Goal: Task Accomplishment & Management: Manage account settings

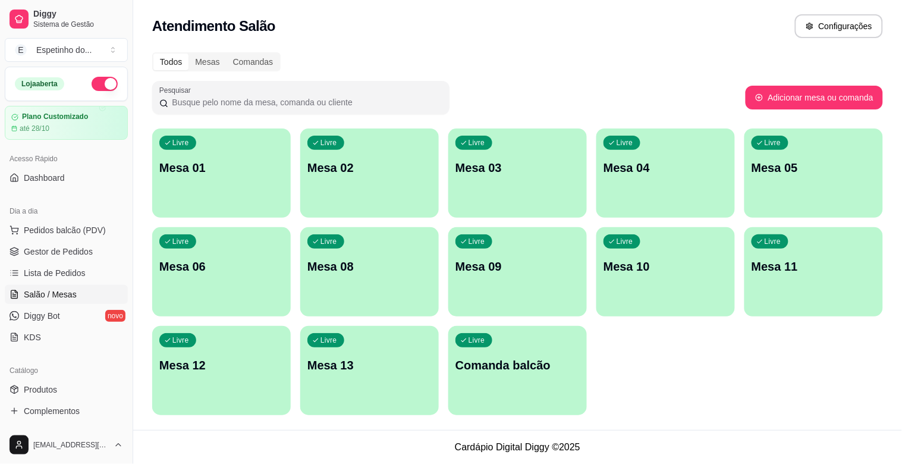
click at [654, 292] on div "Livre Mesa 10" at bounding box center [665, 264] width 138 height 75
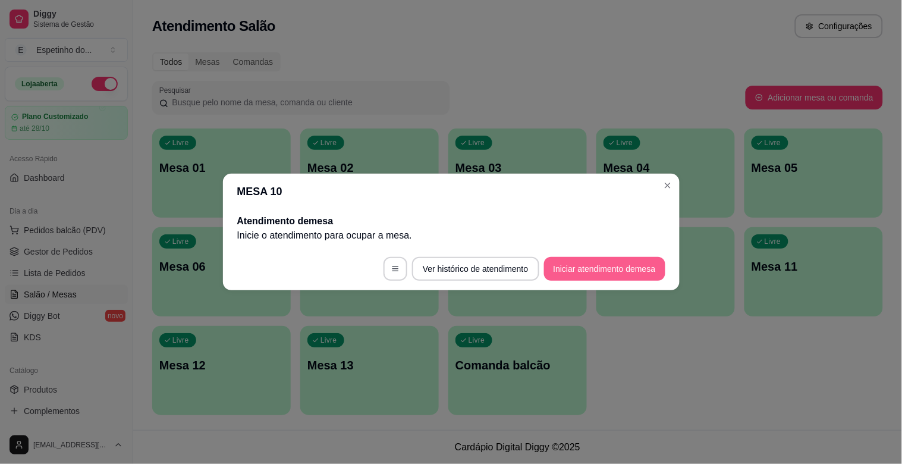
click at [573, 257] on button "Iniciar atendimento de mesa" at bounding box center [604, 269] width 121 height 24
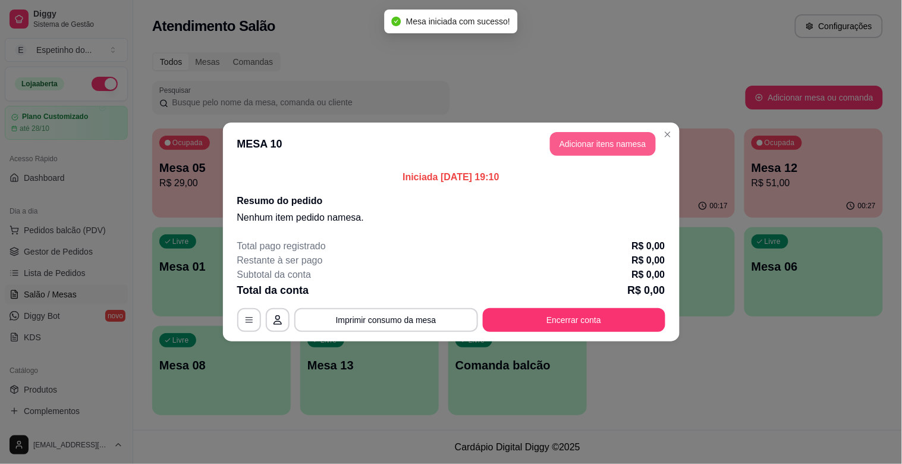
click at [574, 135] on button "Adicionar itens na mesa" at bounding box center [603, 144] width 106 height 24
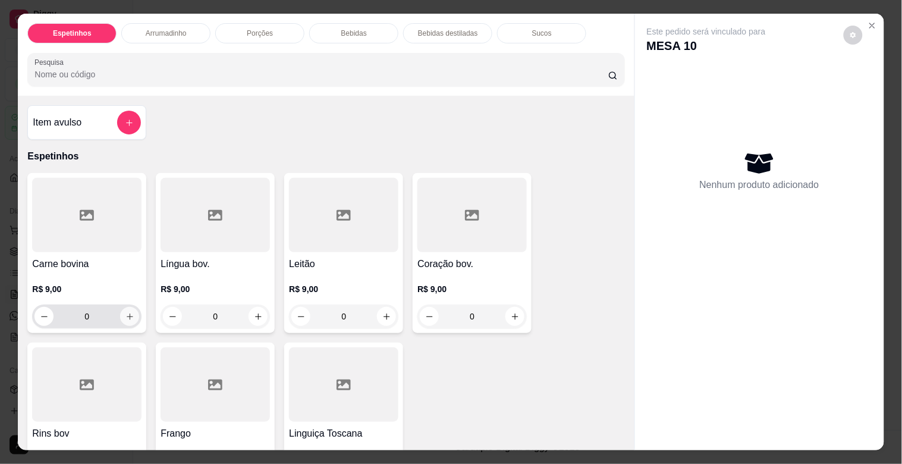
click at [120, 314] on button "increase-product-quantity" at bounding box center [129, 316] width 19 height 19
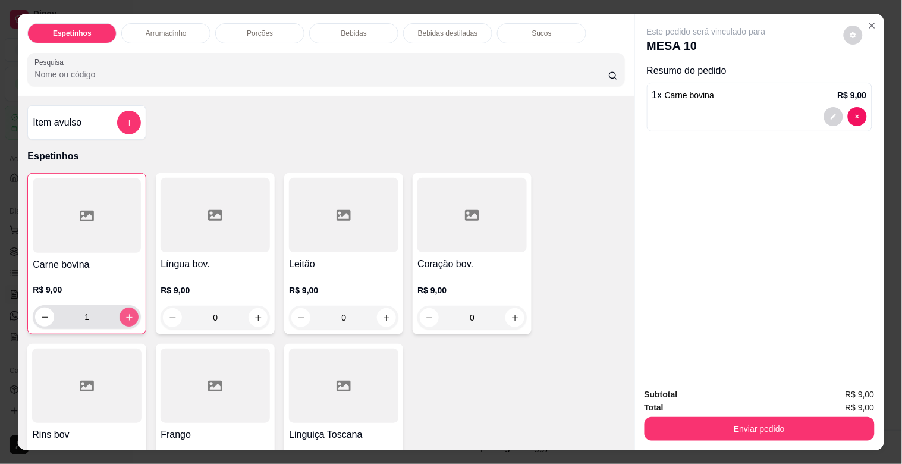
click at [123, 317] on button "increase-product-quantity" at bounding box center [128, 316] width 19 height 19
type input "2"
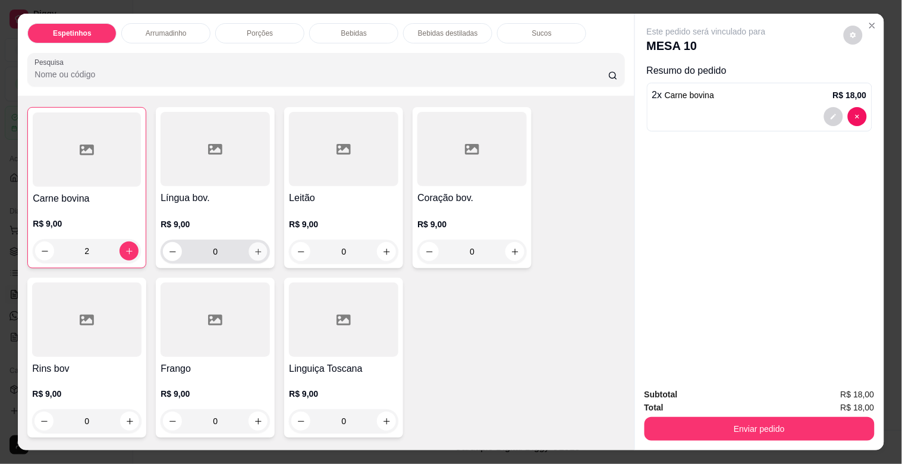
click at [254, 247] on icon "increase-product-quantity" at bounding box center [258, 251] width 9 height 9
type input "1"
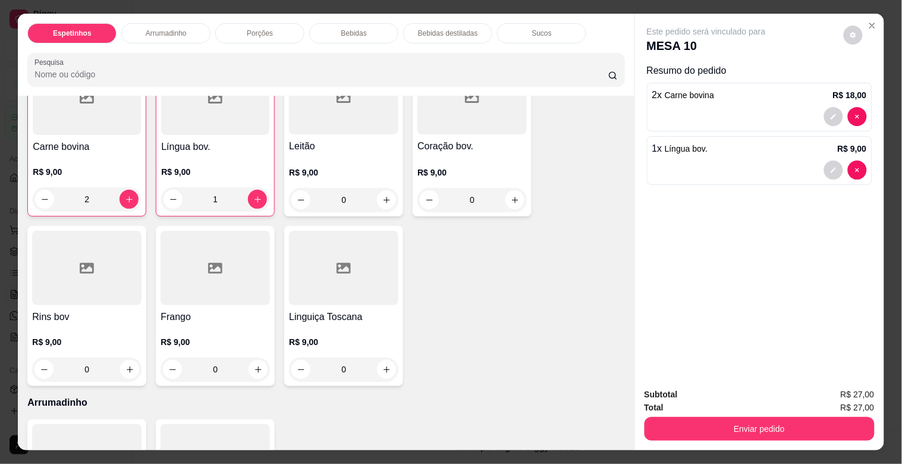
scroll to position [132, 0]
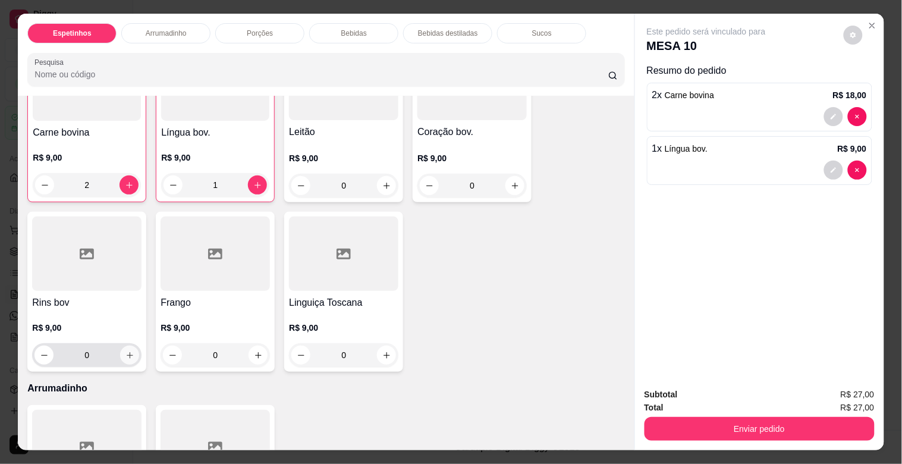
click at [122, 357] on button "increase-product-quantity" at bounding box center [129, 354] width 19 height 19
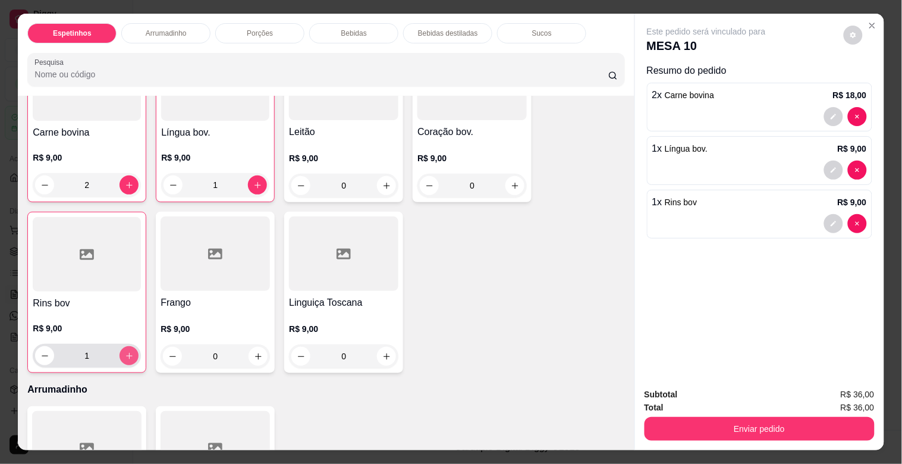
type input "1"
click at [257, 352] on icon "increase-product-quantity" at bounding box center [258, 356] width 9 height 9
type input "1"
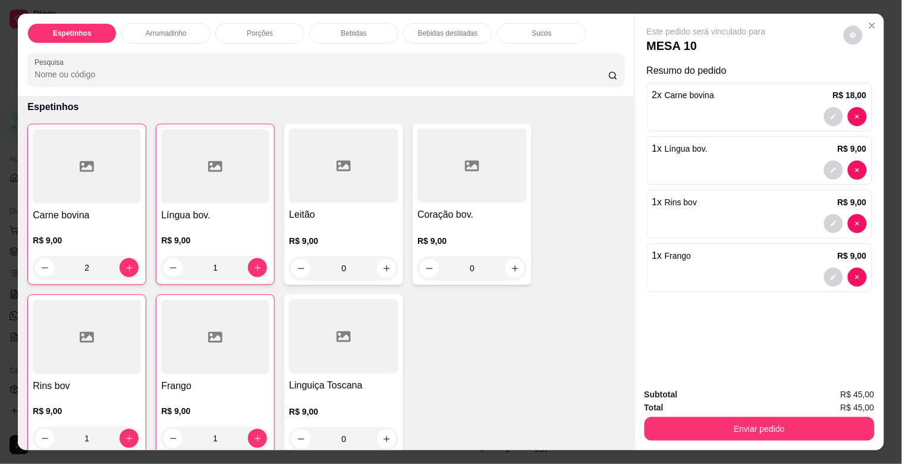
scroll to position [0, 0]
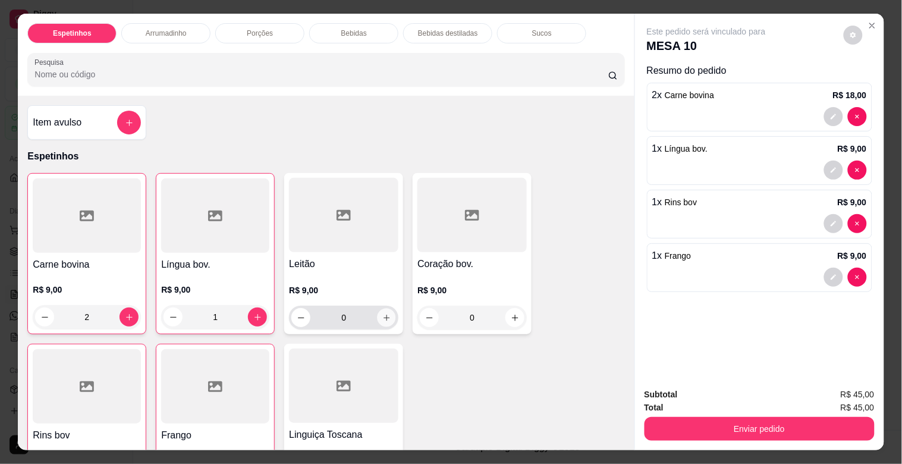
click at [381, 317] on button "increase-product-quantity" at bounding box center [386, 318] width 18 height 18
type input "1"
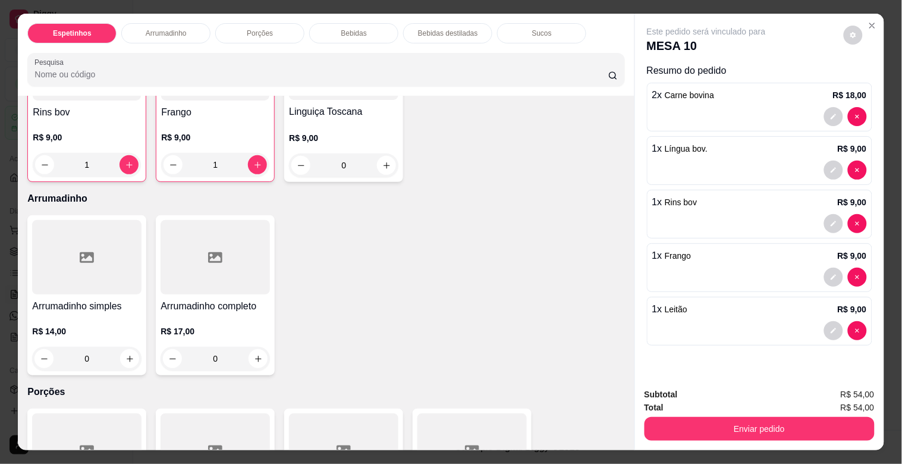
scroll to position [330, 0]
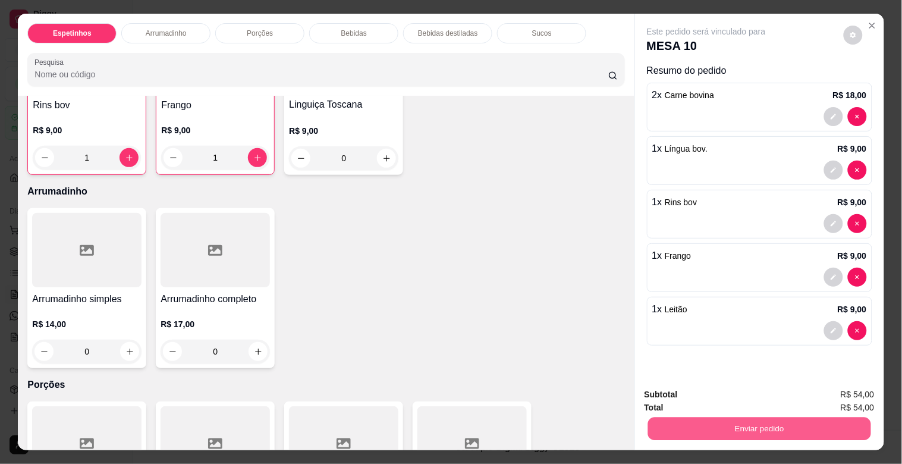
click at [664, 426] on button "Enviar pedido" at bounding box center [758, 428] width 223 height 23
click at [835, 385] on button "Enviar pedido" at bounding box center [843, 394] width 65 height 22
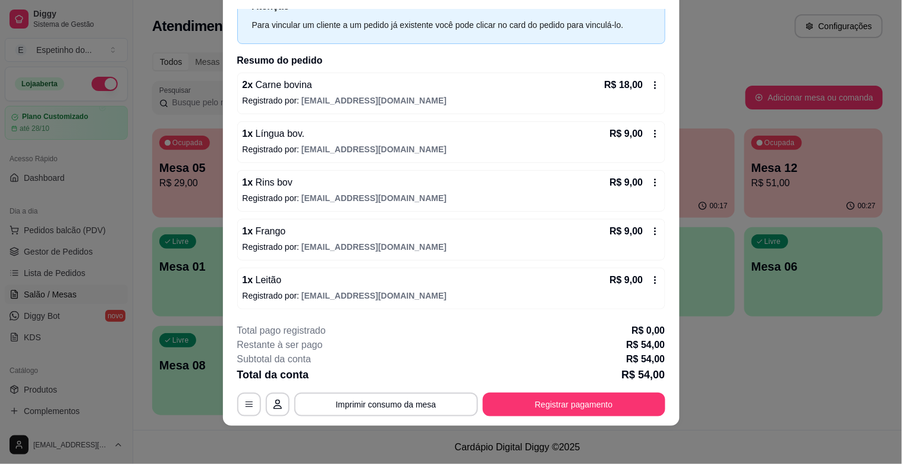
scroll to position [0, 0]
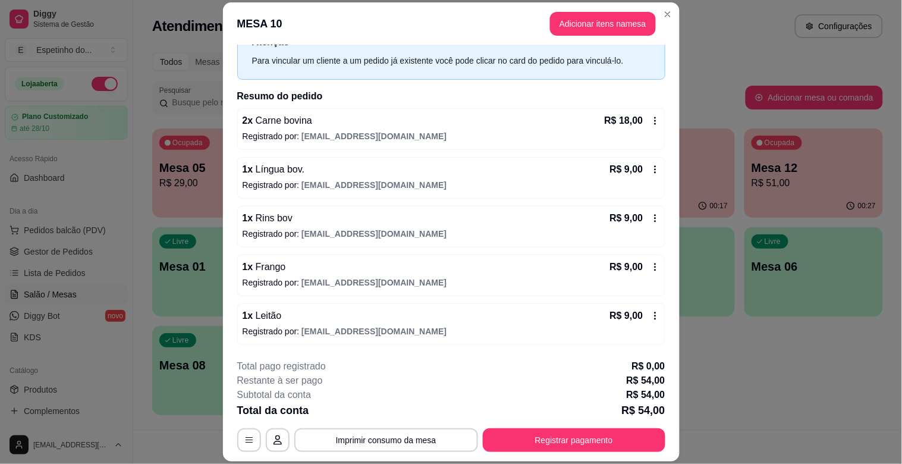
click at [673, 13] on header "MESA 10 Adicionar itens na mesa" at bounding box center [451, 23] width 457 height 43
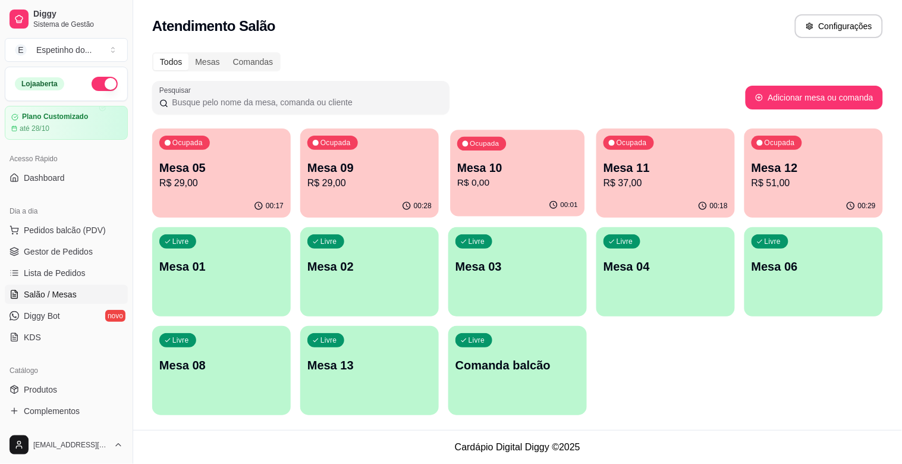
click at [536, 190] on div "Ocupada Mesa 10 R$ 0,00" at bounding box center [517, 162] width 134 height 64
click at [798, 191] on div "Ocupada Mesa 12 R$ 51,00" at bounding box center [813, 162] width 134 height 64
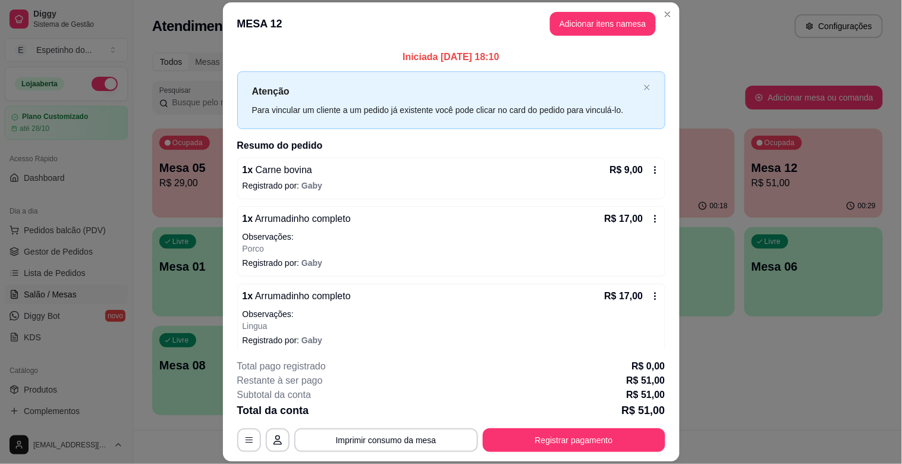
scroll to position [58, 0]
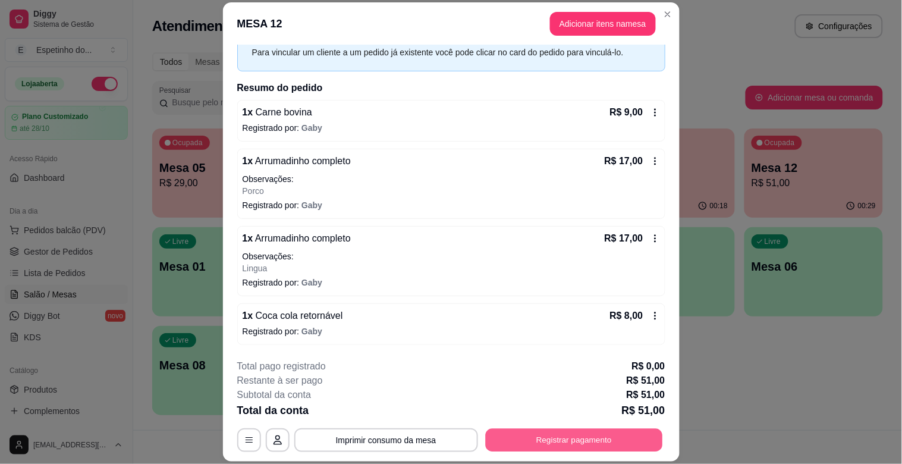
click at [559, 433] on button "Registrar pagamento" at bounding box center [573, 440] width 177 height 23
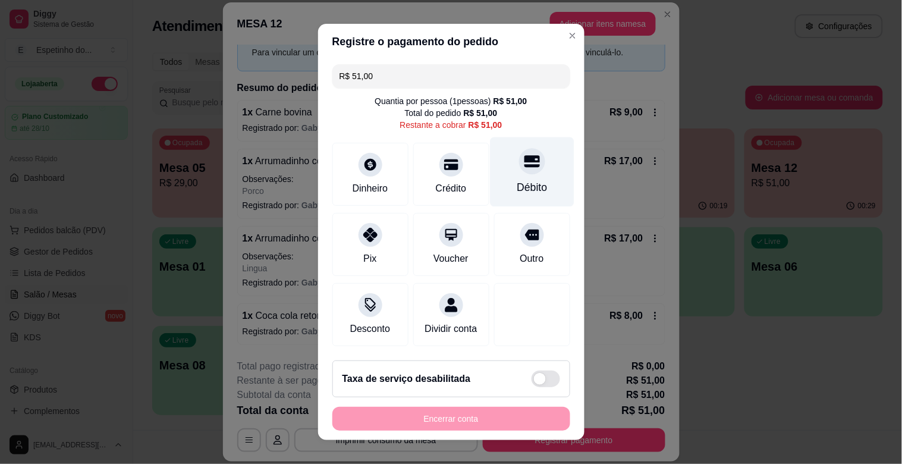
click at [524, 160] on icon at bounding box center [531, 162] width 15 height 12
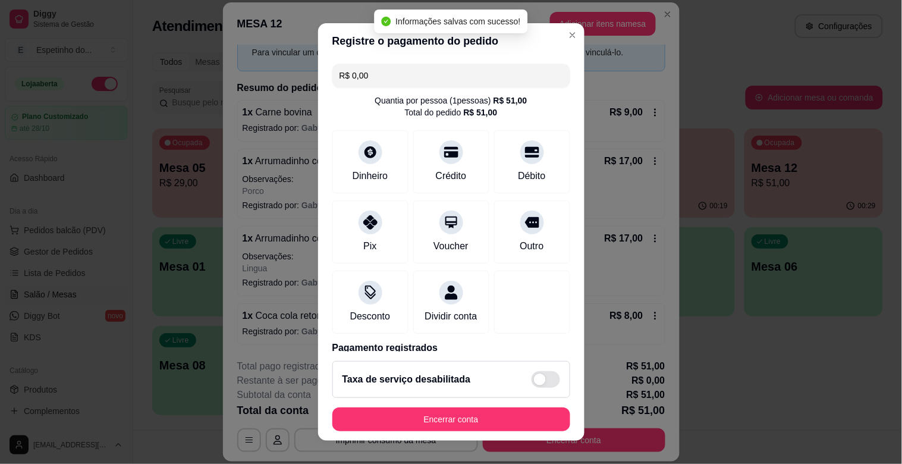
type input "R$ 0,00"
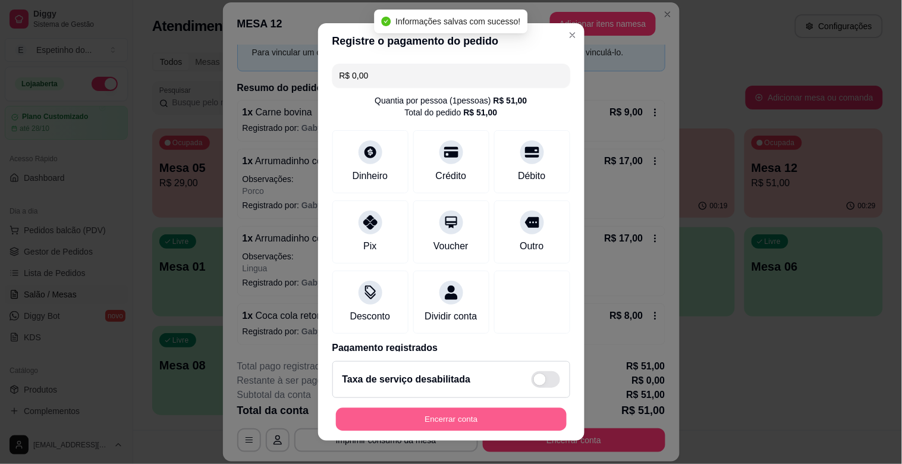
click at [492, 417] on button "Encerrar conta" at bounding box center [451, 419] width 231 height 23
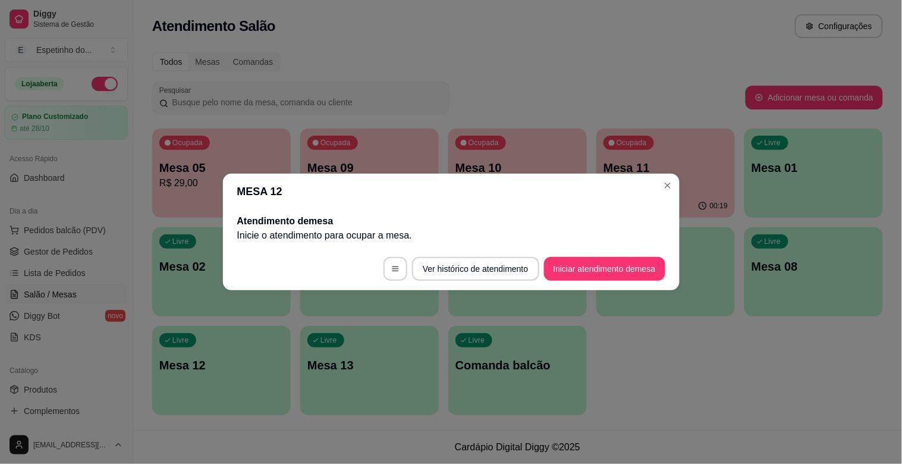
scroll to position [0, 0]
click at [666, 193] on section "MESA 12 Atendimento de mesa Inicie o atendimento para ocupar a mesa . Ver histó…" at bounding box center [451, 232] width 457 height 117
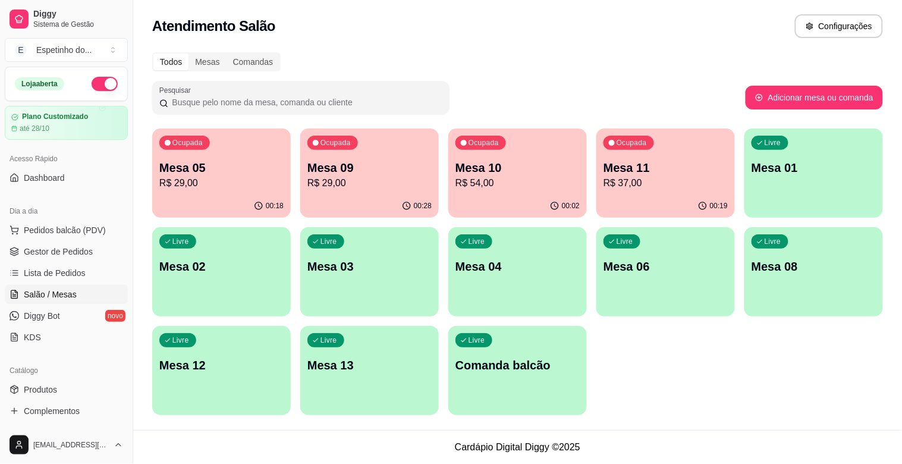
click at [552, 169] on p "Mesa 10" at bounding box center [517, 167] width 124 height 17
click at [484, 192] on div "Ocupada Mesa 10 R$ 54,00" at bounding box center [517, 162] width 134 height 64
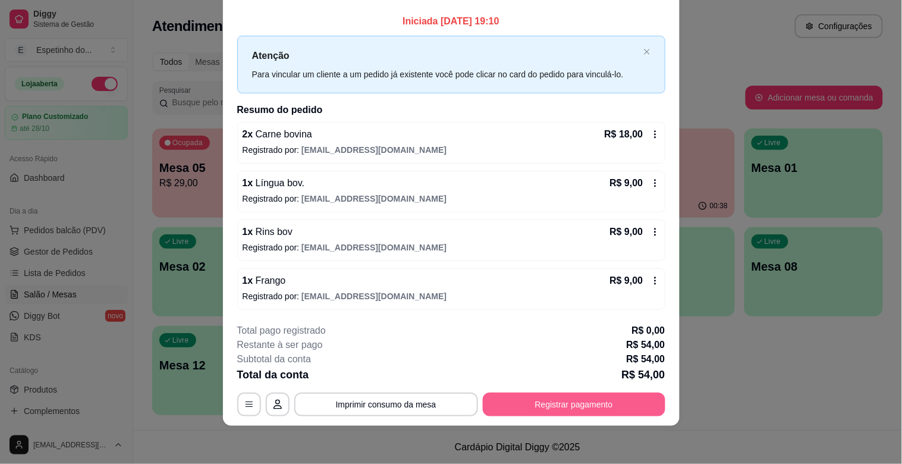
click at [539, 412] on button "Registrar pagamento" at bounding box center [574, 404] width 182 height 24
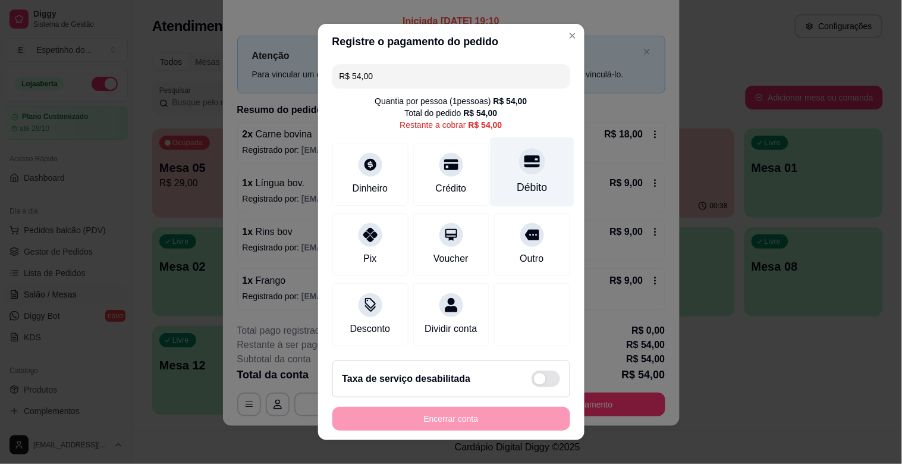
click at [517, 193] on div "Débito" at bounding box center [532, 187] width 30 height 15
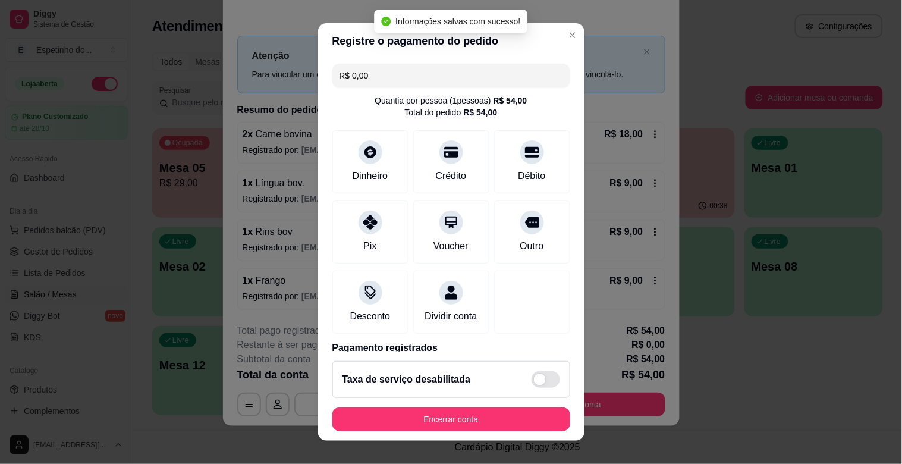
type input "R$ 0,00"
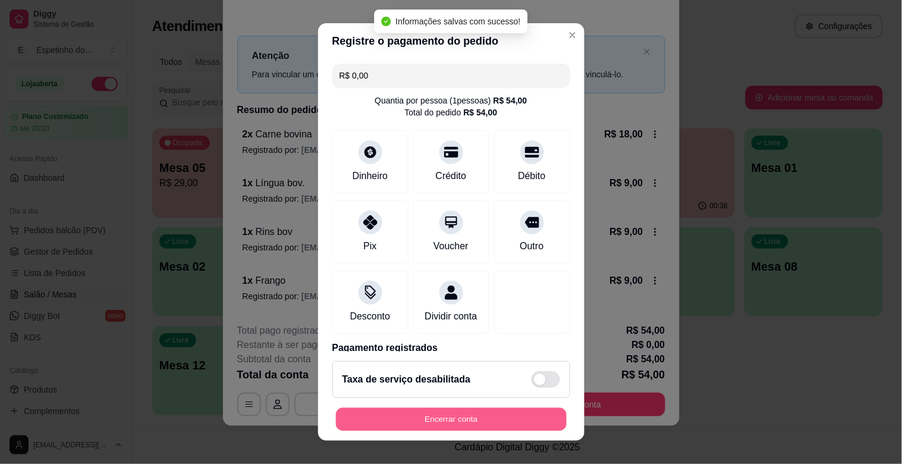
click at [490, 422] on button "Encerrar conta" at bounding box center [451, 419] width 231 height 23
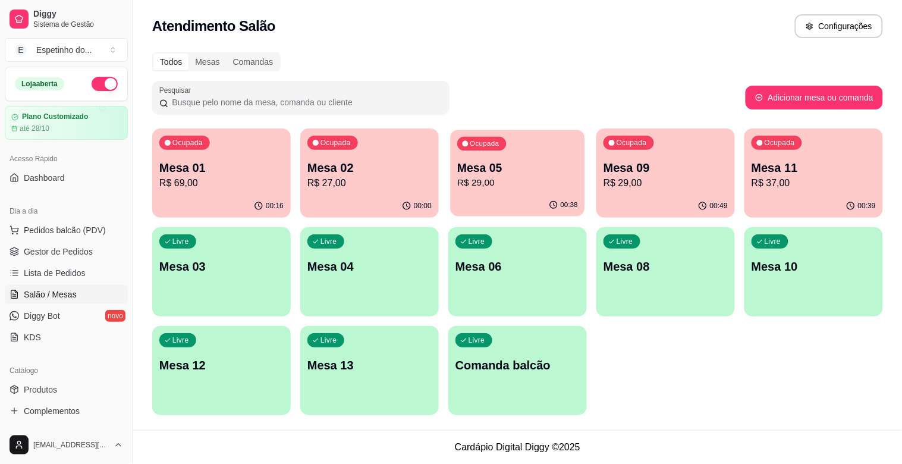
click at [557, 141] on div "Ocupada Mesa 05 R$ 29,00" at bounding box center [517, 162] width 134 height 64
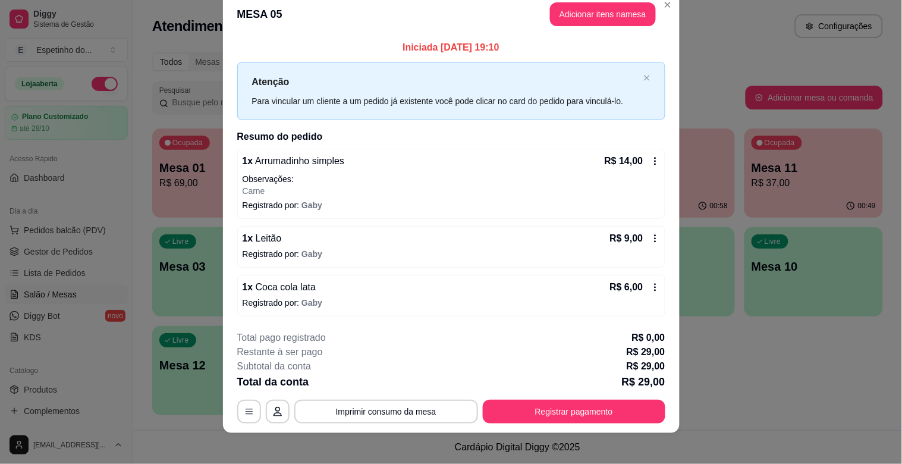
scroll to position [26, 0]
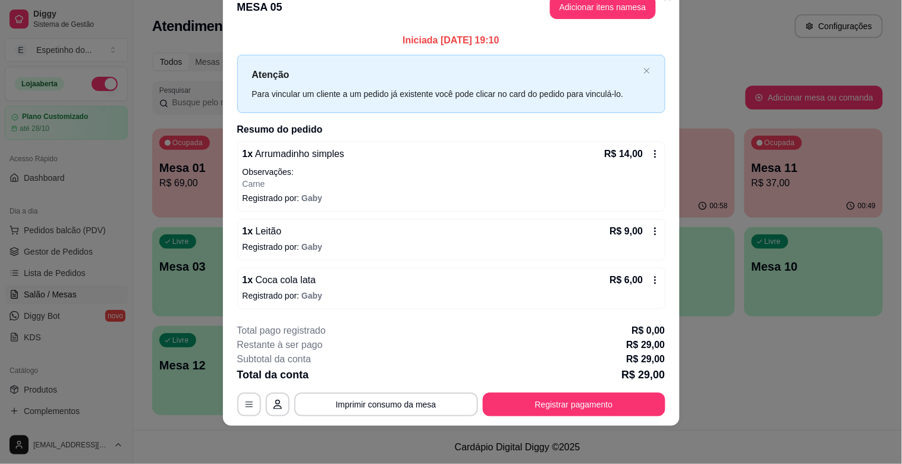
click at [645, 65] on div "Atenção Para vincular um cliente a um pedido já existente você pode clicar no c…" at bounding box center [451, 84] width 428 height 58
click at [644, 67] on icon "close" at bounding box center [646, 70] width 7 height 7
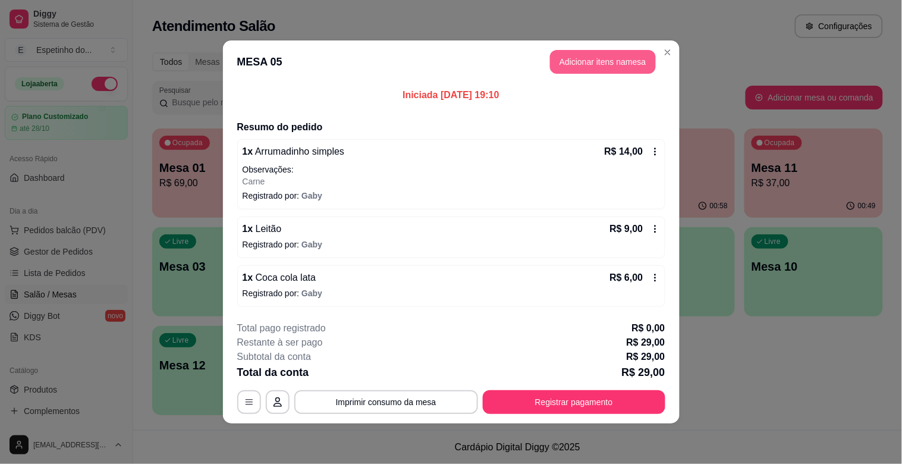
scroll to position [0, 0]
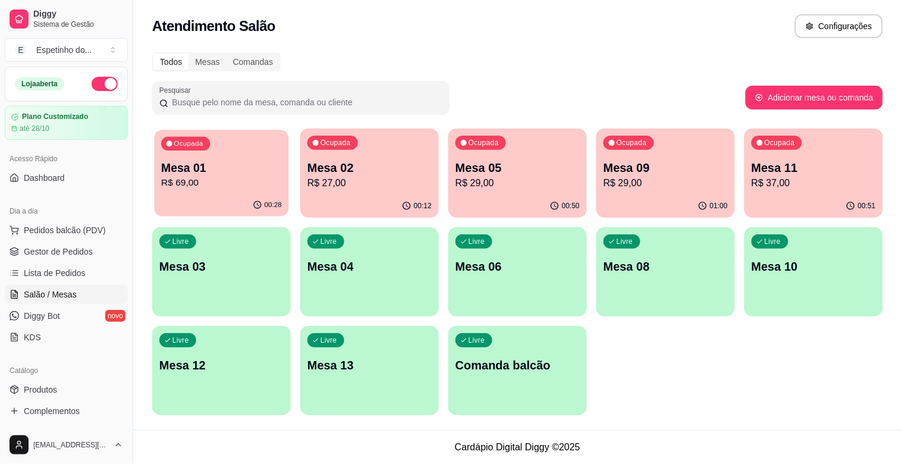
click at [241, 208] on div "00:28" at bounding box center [221, 205] width 134 height 23
click at [185, 179] on p "R$ 69,00" at bounding box center [221, 183] width 124 height 14
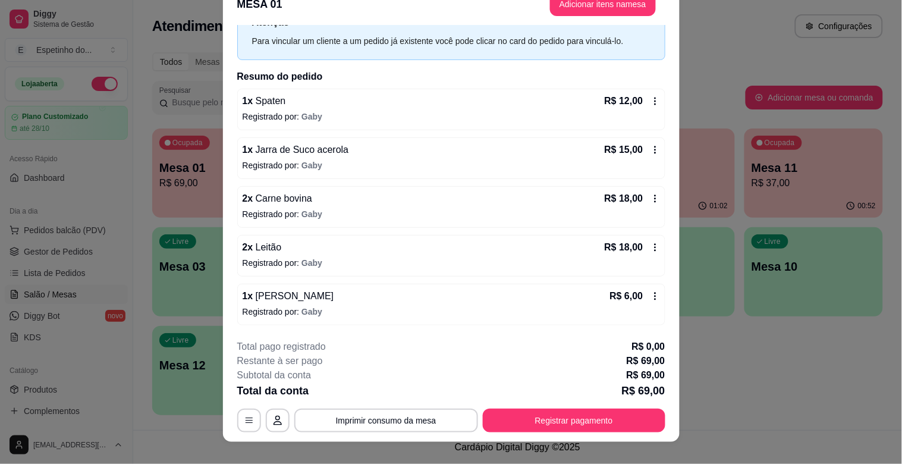
scroll to position [36, 0]
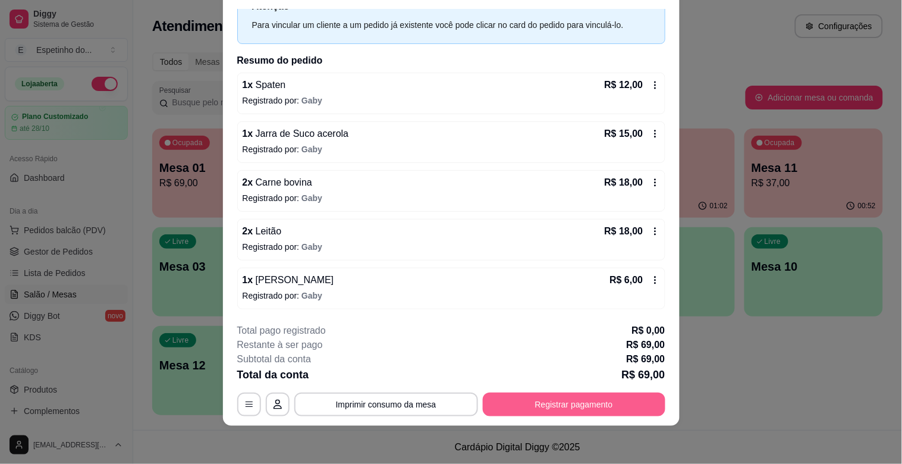
click at [547, 407] on button "Registrar pagamento" at bounding box center [574, 404] width 182 height 24
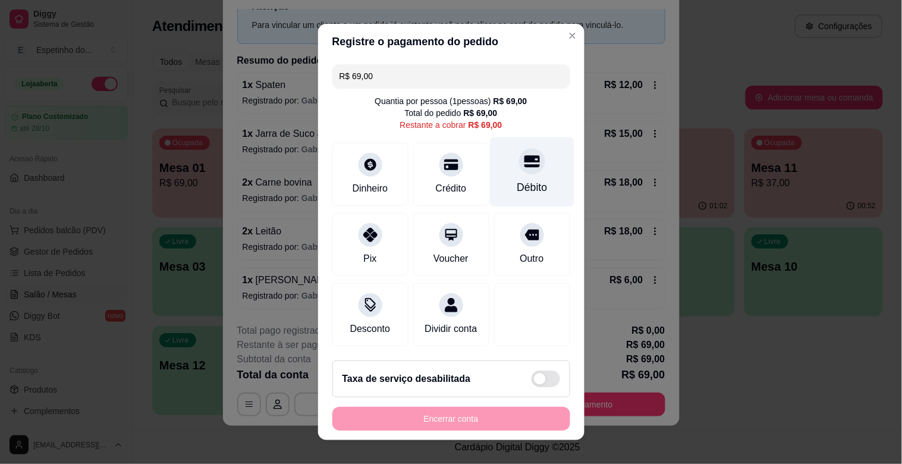
click at [519, 173] on div at bounding box center [532, 161] width 26 height 26
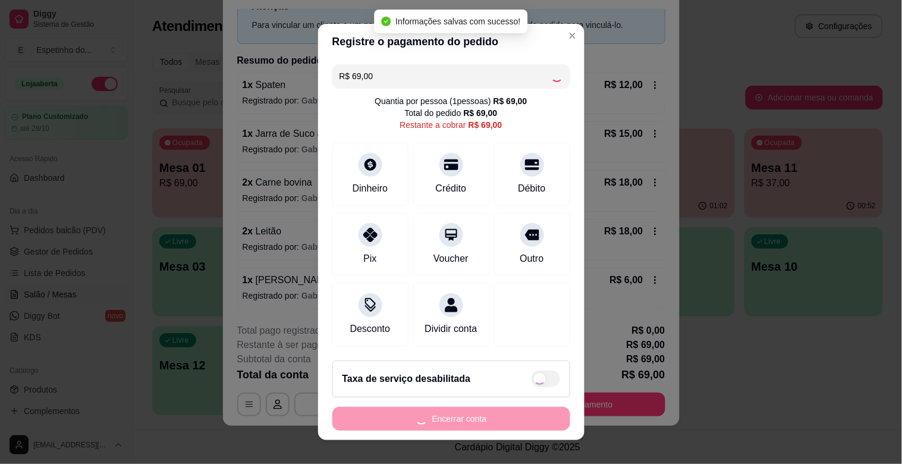
type input "R$ 0,00"
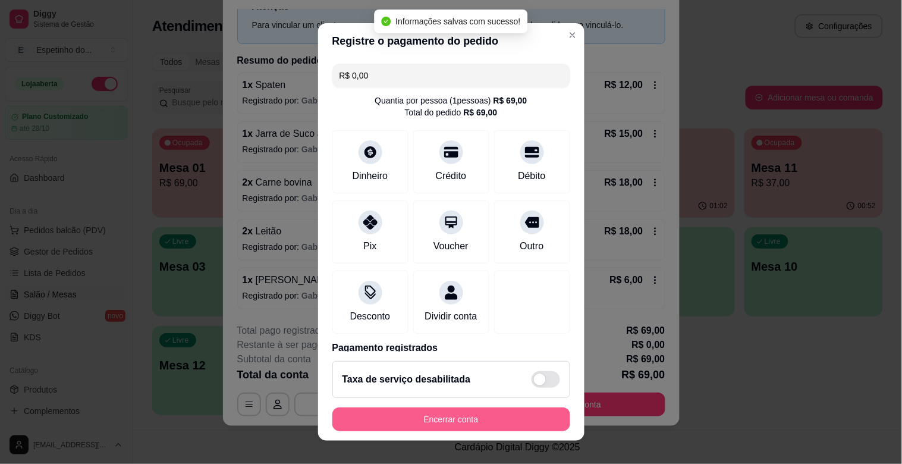
click at [470, 412] on button "Encerrar conta" at bounding box center [451, 419] width 238 height 24
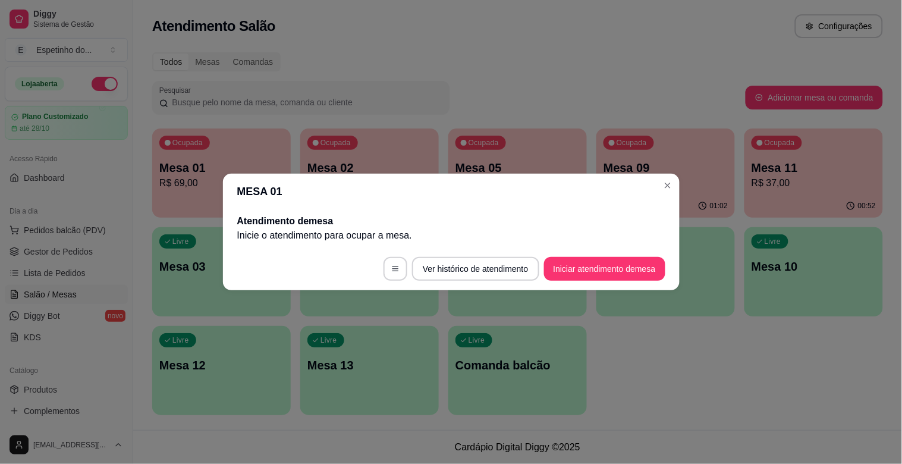
scroll to position [0, 0]
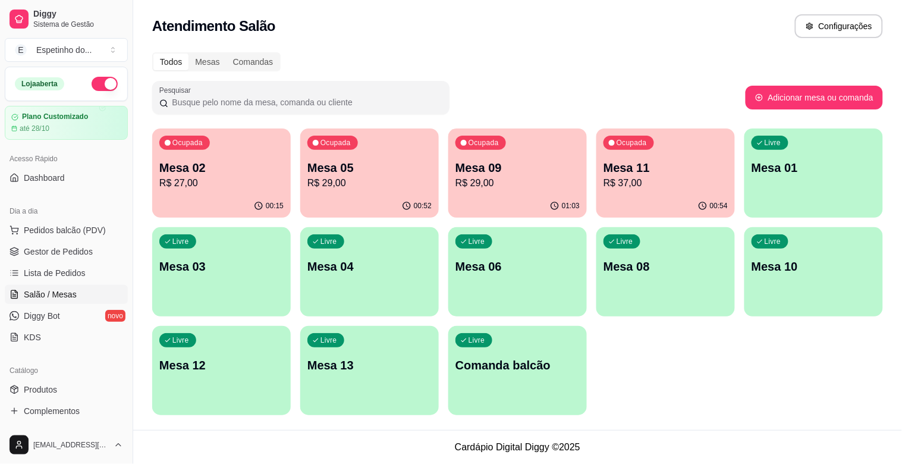
click at [517, 164] on p "Mesa 09" at bounding box center [517, 167] width 124 height 17
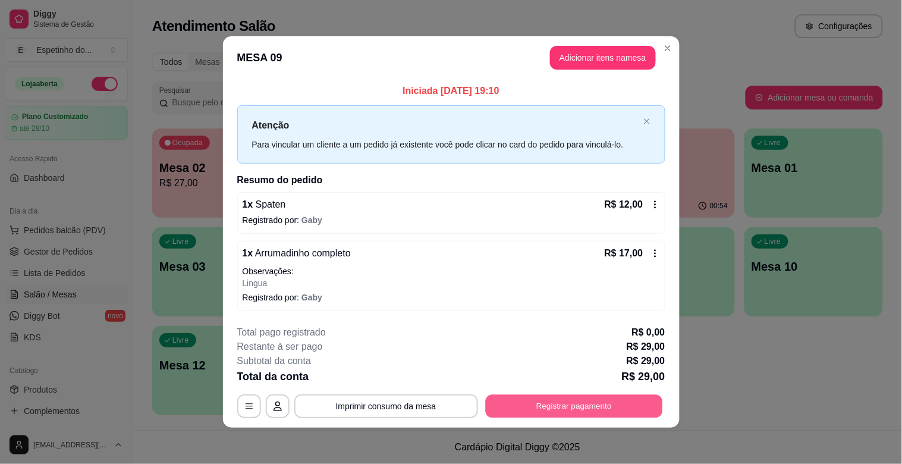
click at [553, 408] on button "Registrar pagamento" at bounding box center [573, 405] width 177 height 23
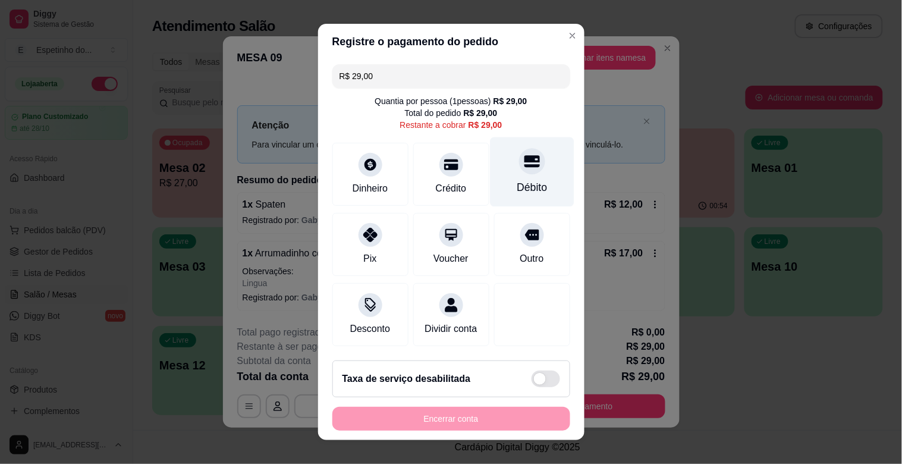
click at [524, 168] on icon at bounding box center [531, 160] width 15 height 15
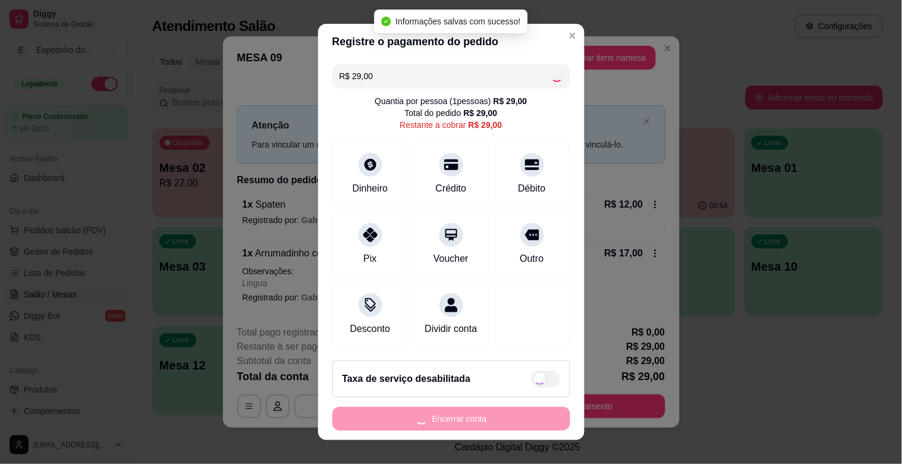
type input "R$ 0,00"
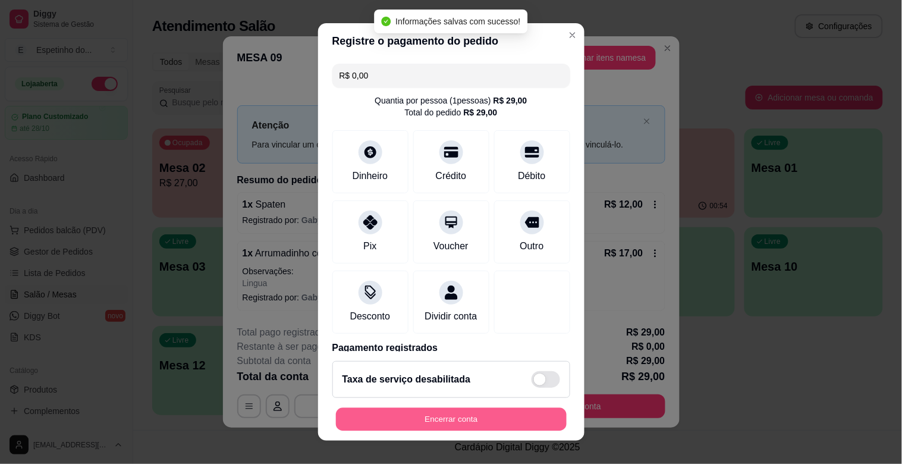
click at [532, 411] on button "Encerrar conta" at bounding box center [451, 419] width 231 height 23
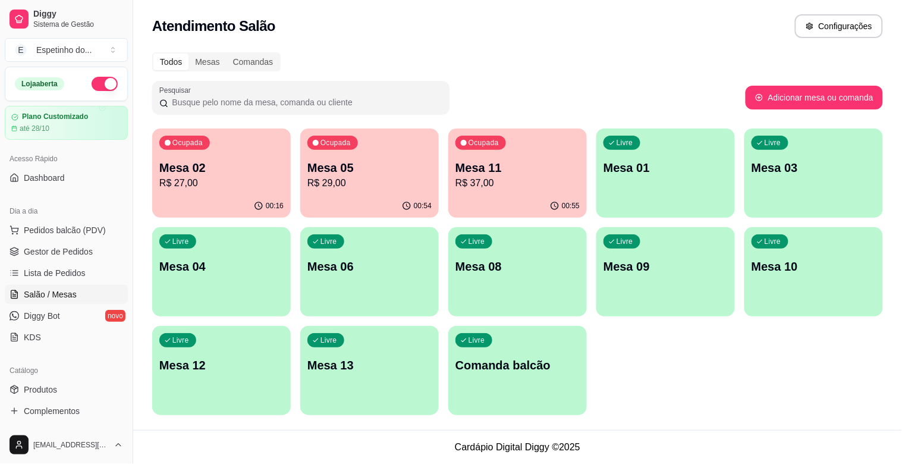
click at [210, 197] on div "00:16" at bounding box center [221, 205] width 138 height 23
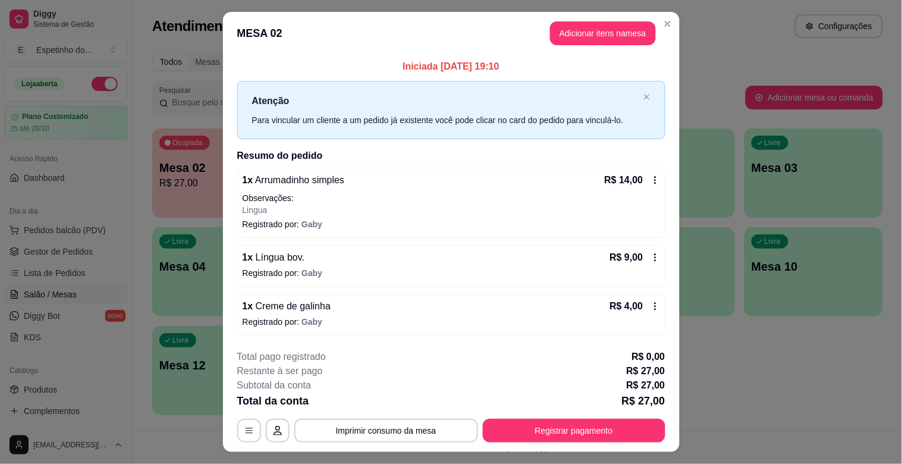
scroll to position [26, 0]
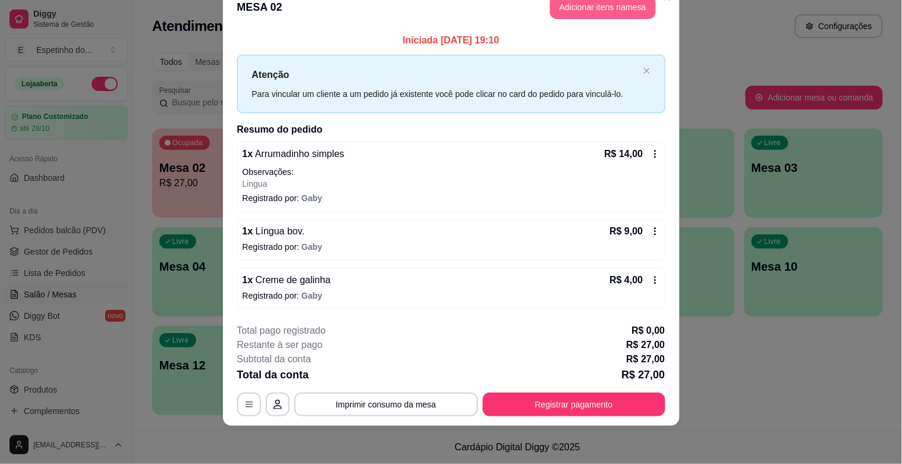
click at [559, 12] on button "Adicionar itens na mesa" at bounding box center [603, 7] width 106 height 24
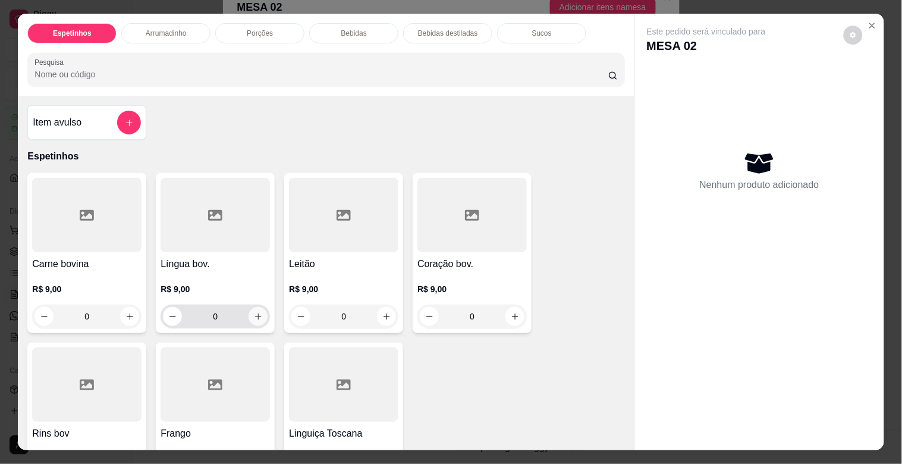
click at [255, 313] on icon "increase-product-quantity" at bounding box center [258, 316] width 7 height 7
type input "1"
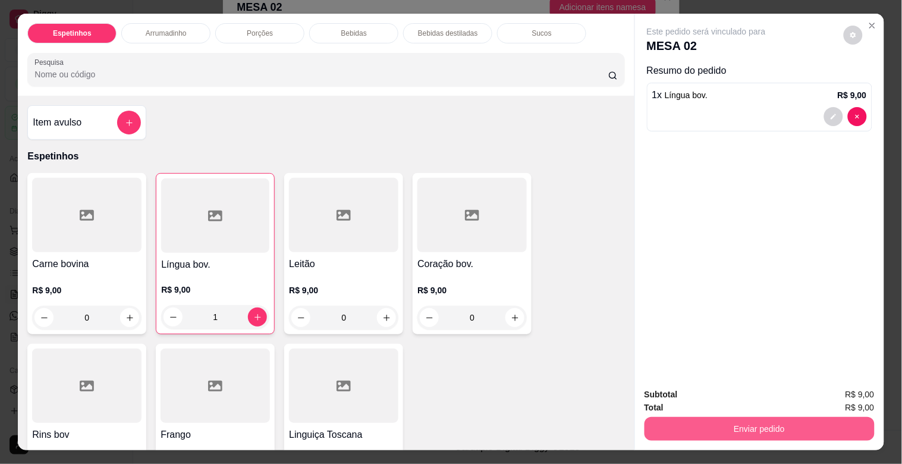
click at [751, 419] on button "Enviar pedido" at bounding box center [759, 429] width 230 height 24
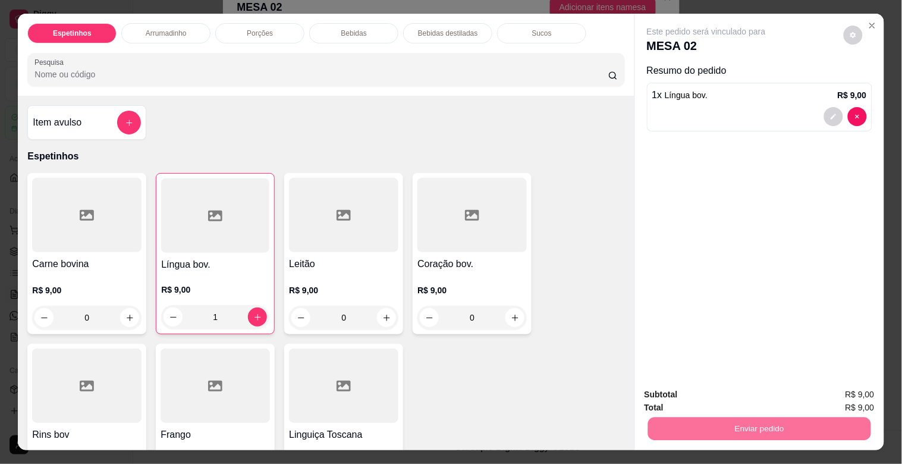
click at [835, 394] on button "Enviar pedido" at bounding box center [843, 394] width 65 height 22
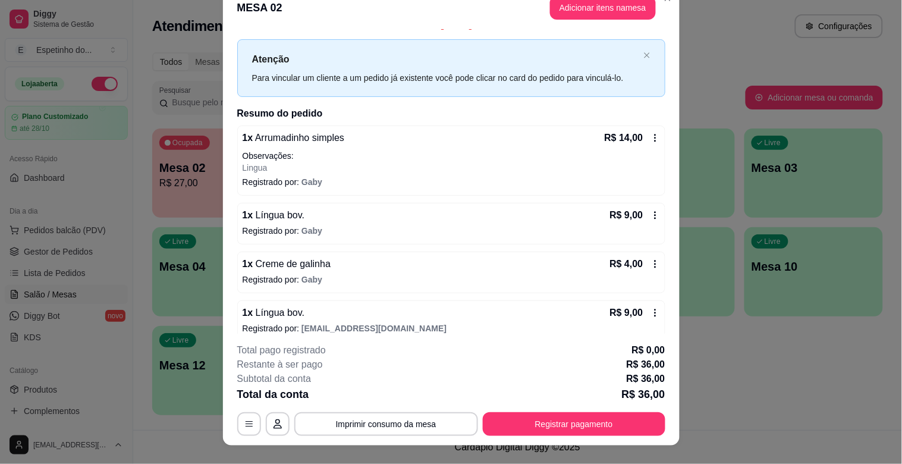
scroll to position [30, 0]
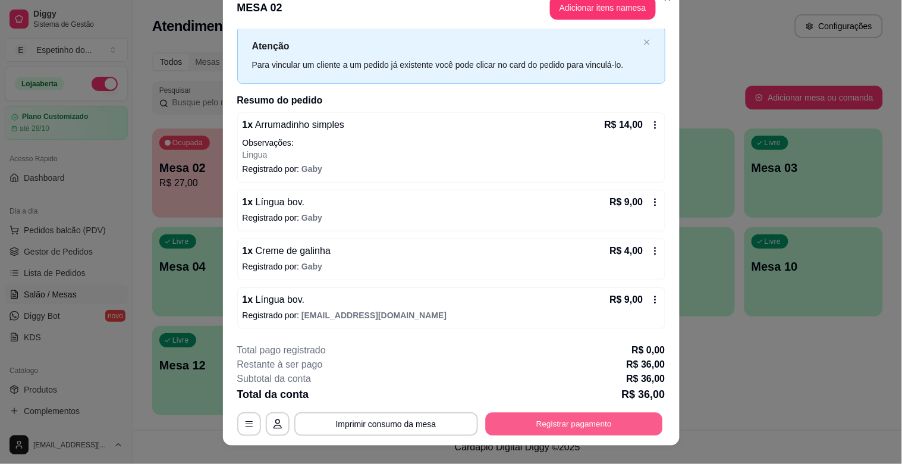
click at [583, 418] on button "Registrar pagamento" at bounding box center [573, 424] width 177 height 23
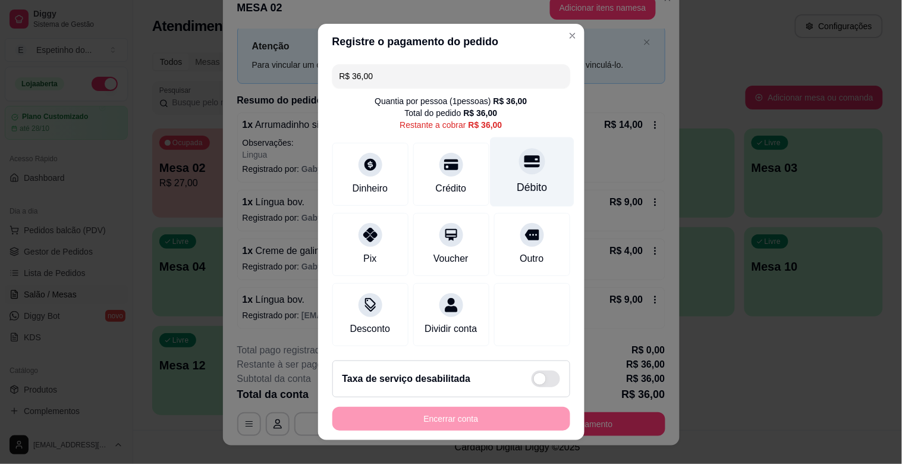
click at [519, 169] on div at bounding box center [532, 161] width 26 height 26
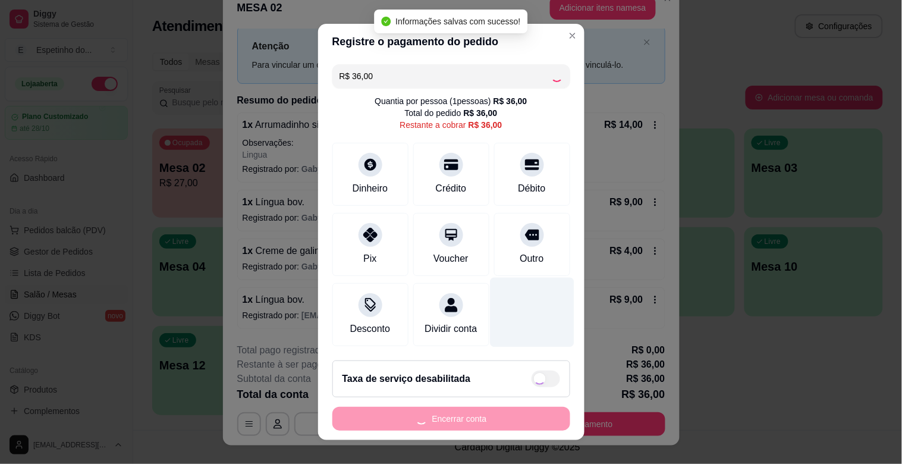
type input "R$ 0,00"
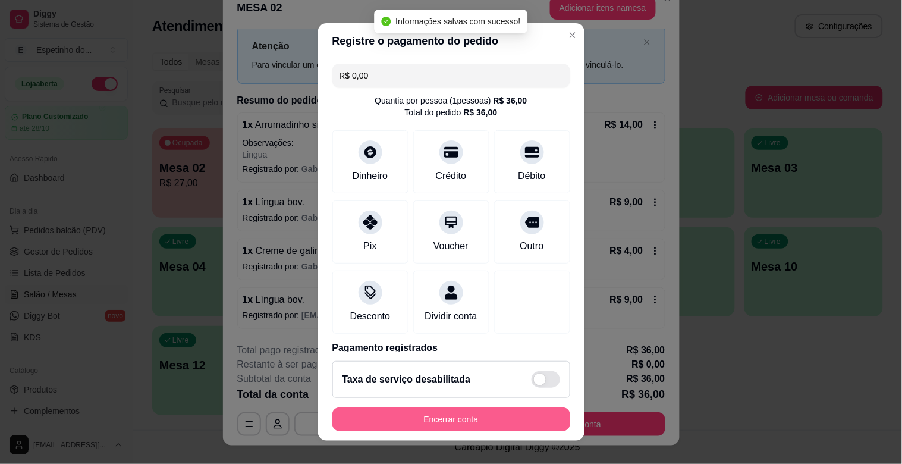
click at [485, 418] on button "Encerrar conta" at bounding box center [451, 419] width 238 height 24
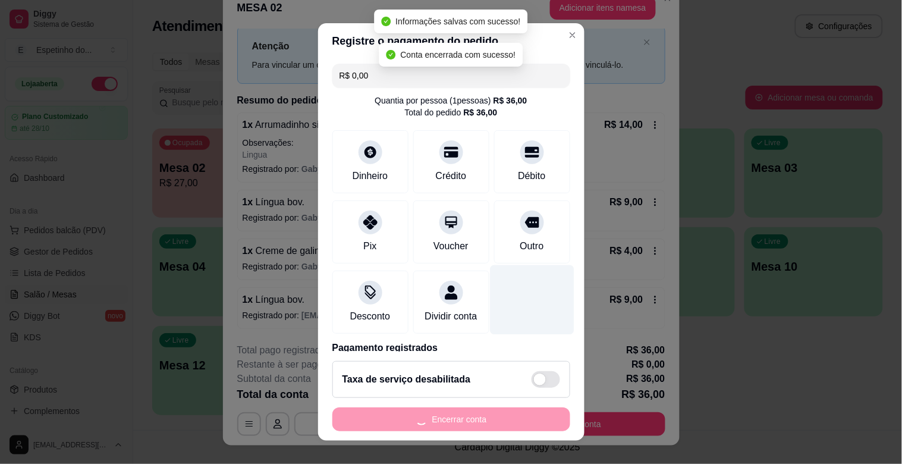
scroll to position [0, 0]
